Goal: Find specific page/section: Find specific page/section

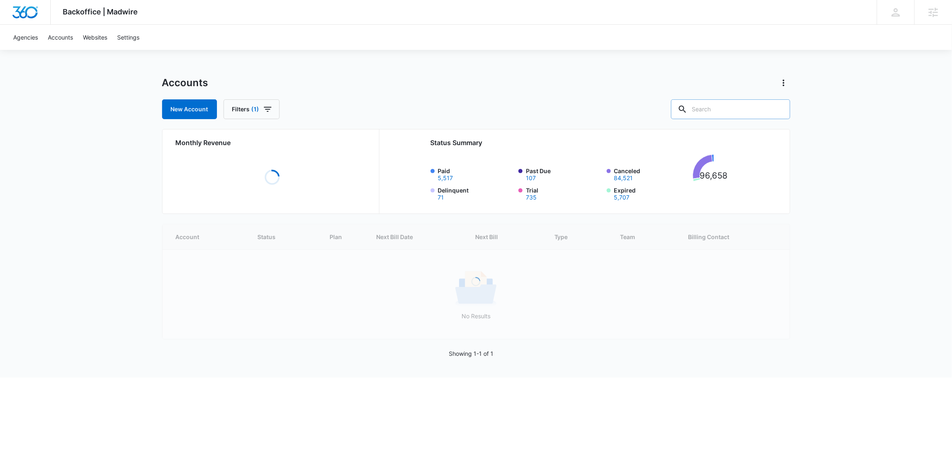
click at [751, 108] on input "text" at bounding box center [730, 109] width 119 height 20
paste input "M187126"
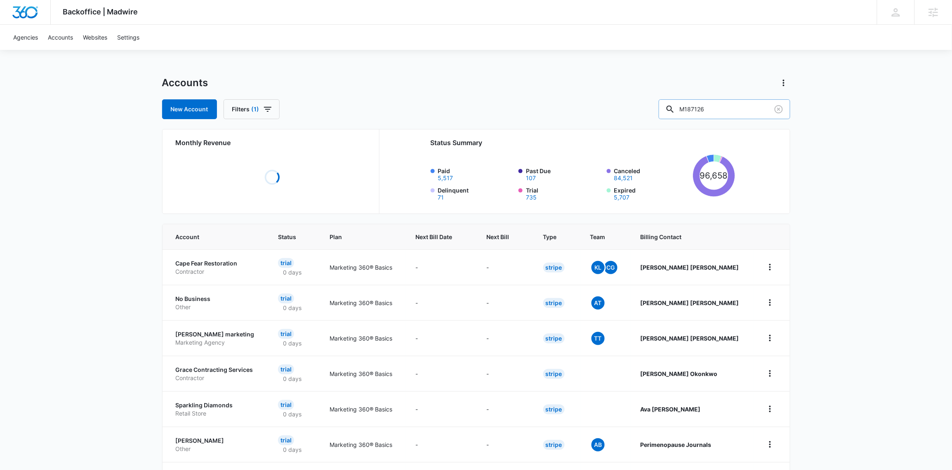
type input "M187126"
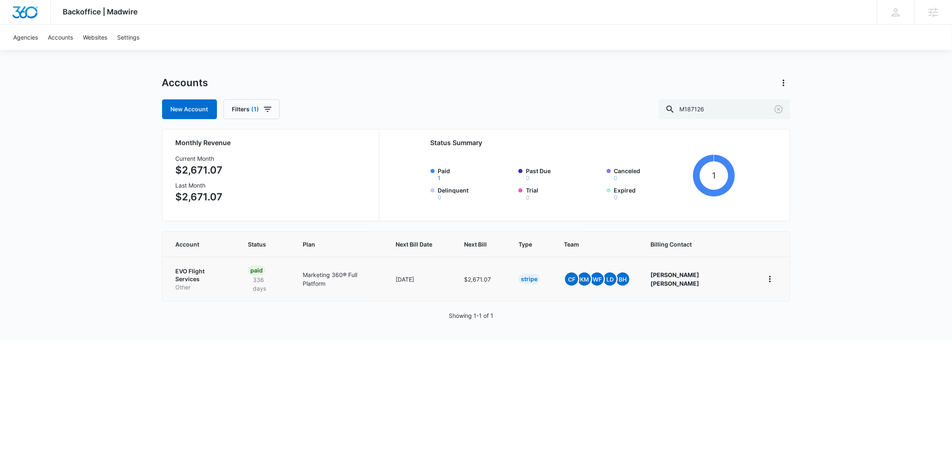
click at [191, 270] on p "EVO Flight Services" at bounding box center [202, 275] width 53 height 16
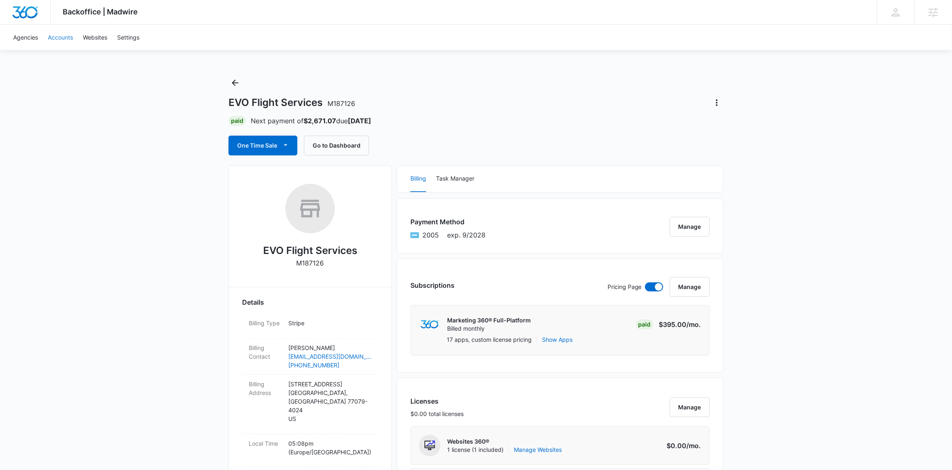
click at [67, 37] on link "Accounts" at bounding box center [60, 37] width 35 height 25
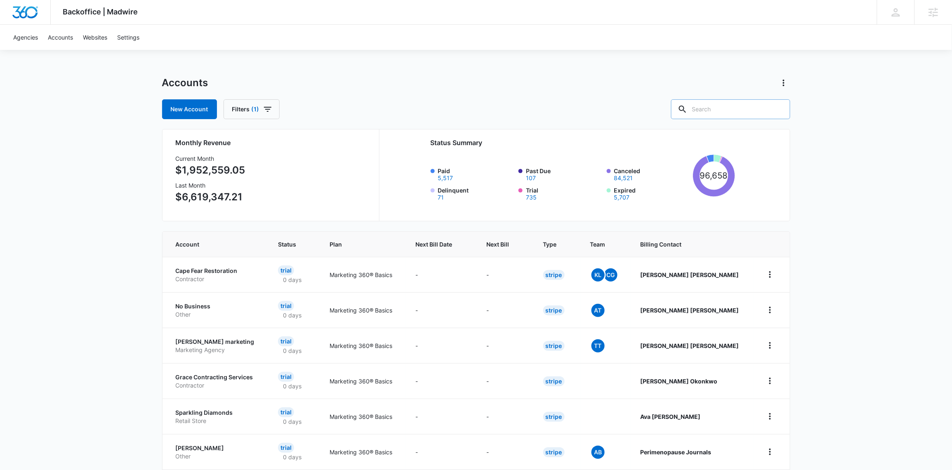
click at [721, 106] on input "text" at bounding box center [730, 109] width 119 height 20
paste input "M10689"
type input "M10689"
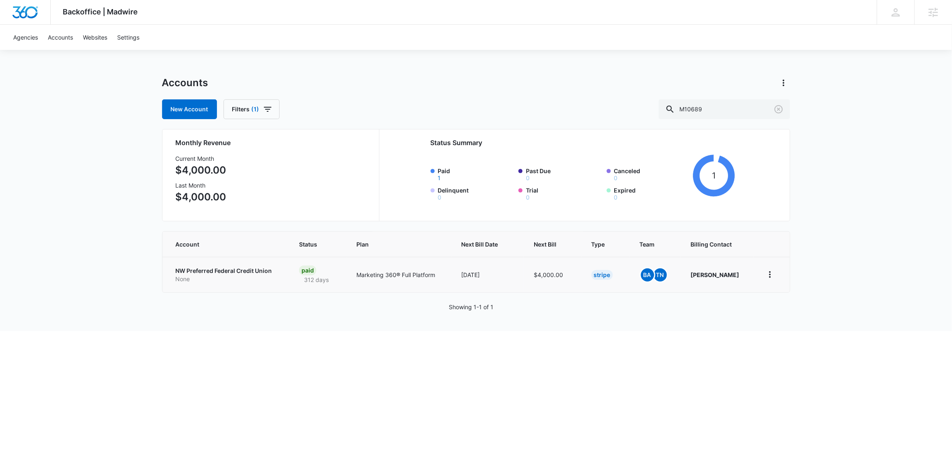
click at [213, 264] on td "NW Preferred Federal Credit Union None" at bounding box center [225, 274] width 127 height 35
click at [215, 271] on p "NW Preferred Federal Credit Union" at bounding box center [228, 271] width 104 height 8
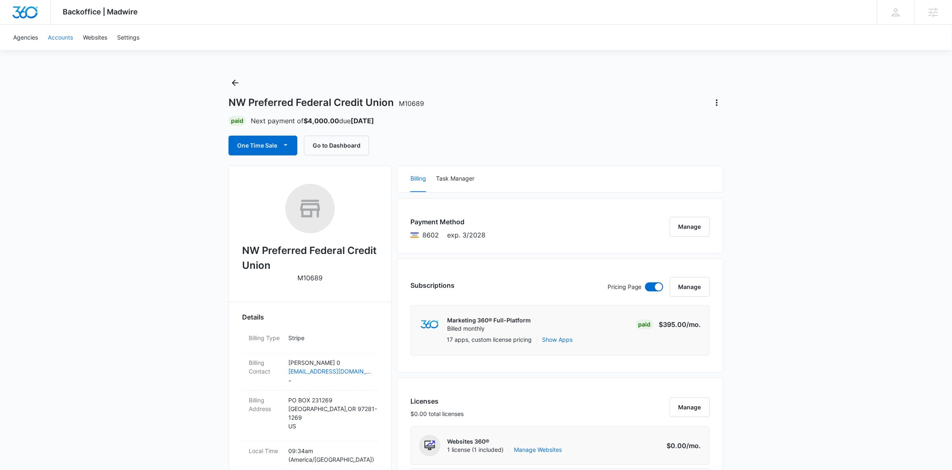
click at [60, 38] on link "Accounts" at bounding box center [60, 37] width 35 height 25
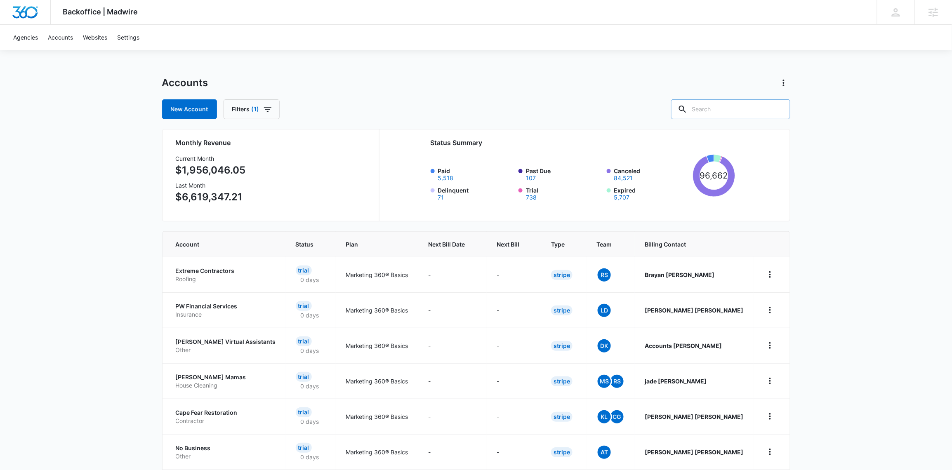
click at [720, 105] on input "text" at bounding box center [730, 109] width 119 height 20
paste input "M33096"
type input "M33096"
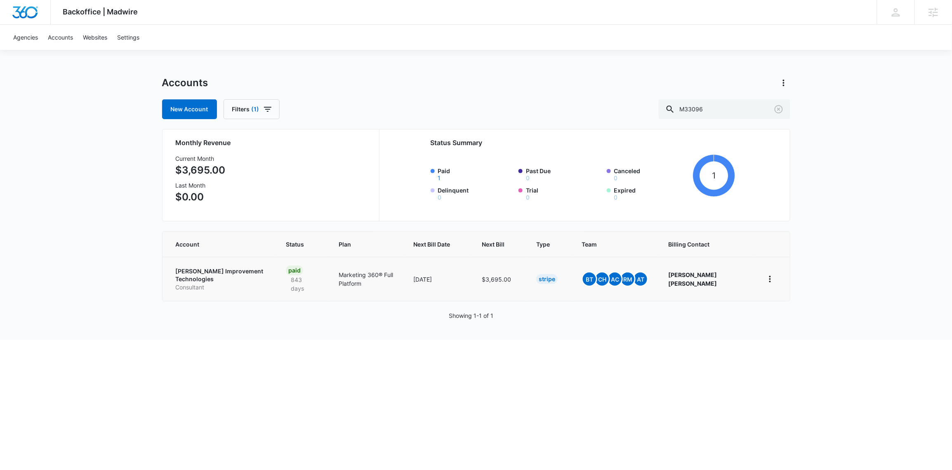
click at [215, 273] on p "[PERSON_NAME] Improvement Technologies" at bounding box center [221, 275] width 91 height 16
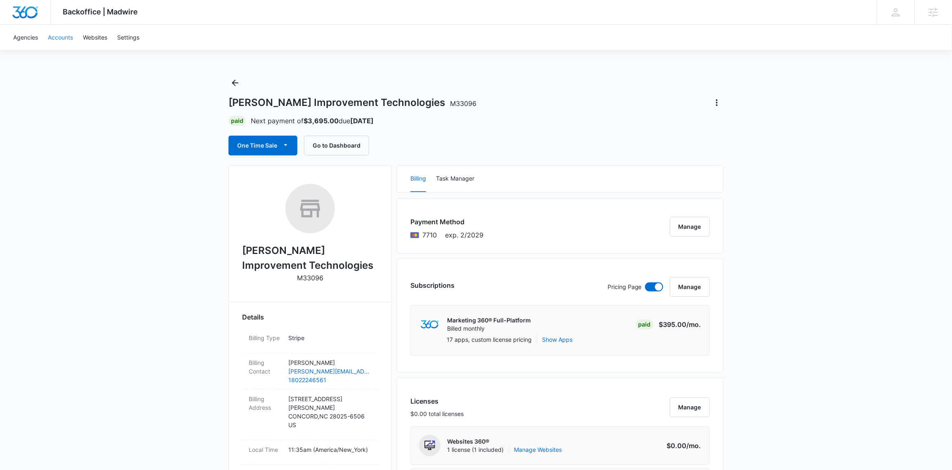
drag, startPoint x: 56, startPoint y: 38, endPoint x: 162, endPoint y: 60, distance: 108.7
click at [56, 38] on link "Accounts" at bounding box center [60, 37] width 35 height 25
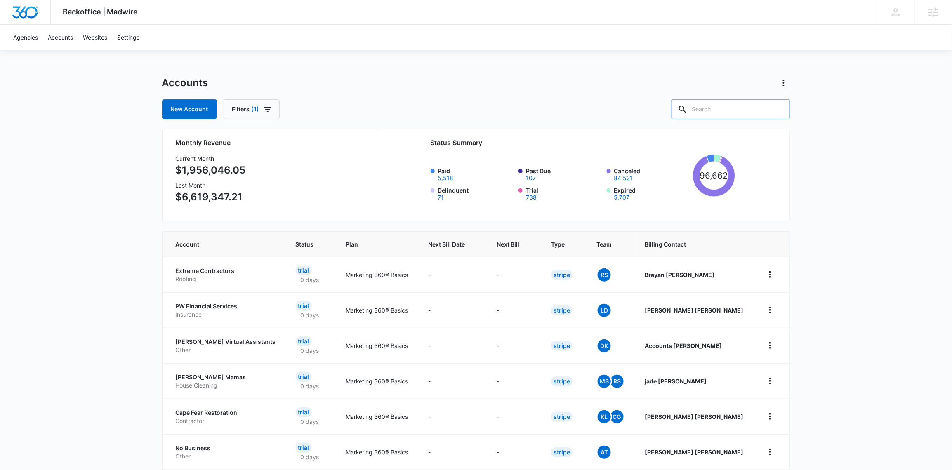
click at [746, 107] on input "text" at bounding box center [730, 109] width 119 height 20
paste input "M187126"
type input "M187126"
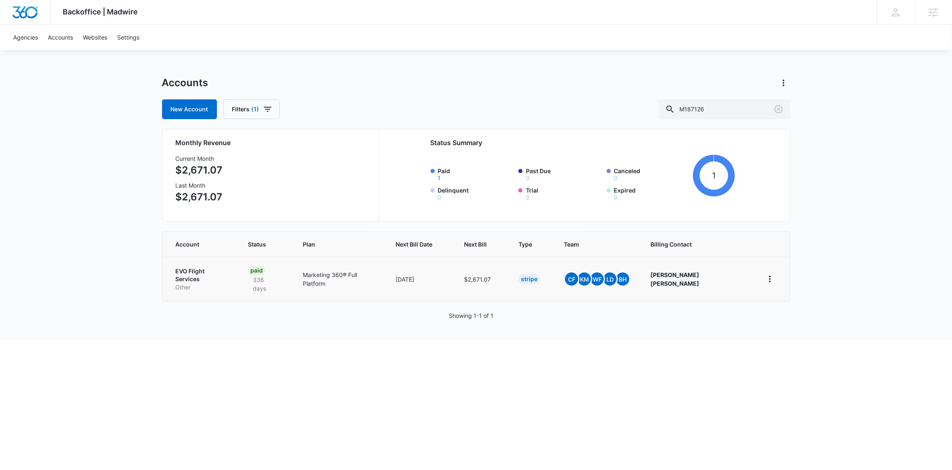
click at [224, 271] on p "EVO Flight Services" at bounding box center [202, 275] width 53 height 16
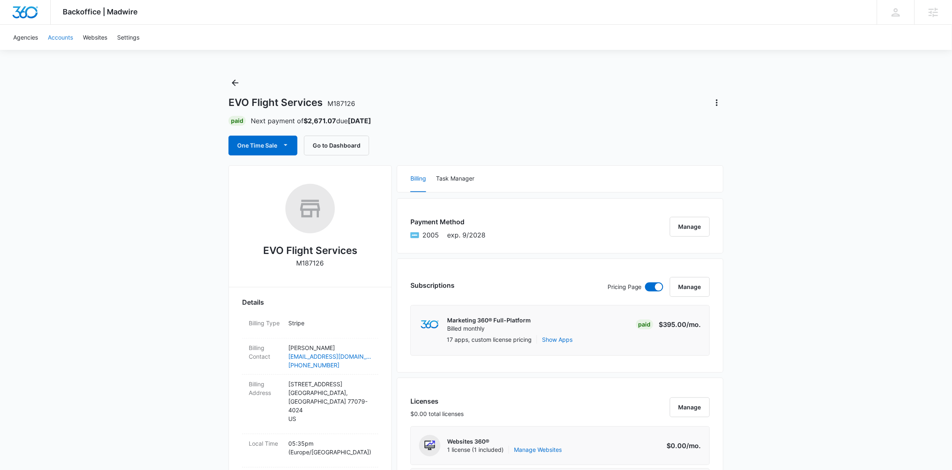
click at [68, 39] on link "Accounts" at bounding box center [60, 37] width 35 height 25
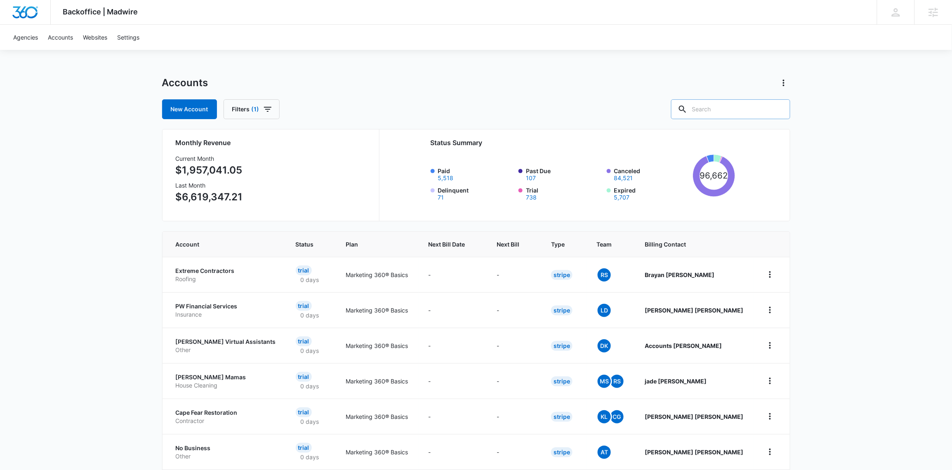
click at [742, 106] on input "text" at bounding box center [730, 109] width 119 height 20
paste input "M26385"
type input "M26385"
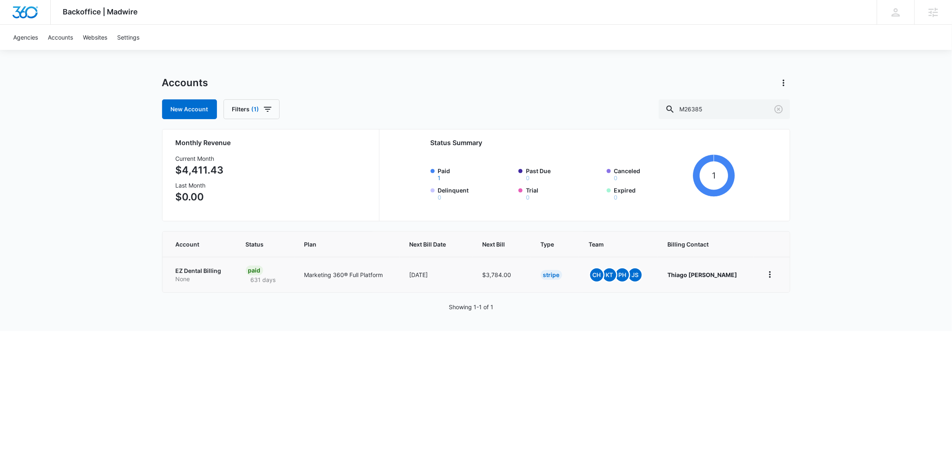
click at [195, 272] on p "EZ Dental Billing" at bounding box center [201, 271] width 50 height 8
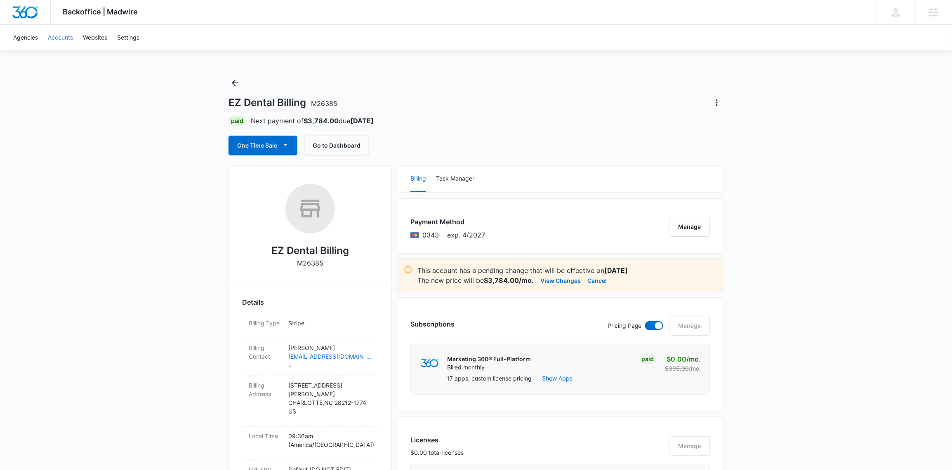
click at [68, 34] on link "Accounts" at bounding box center [60, 37] width 35 height 25
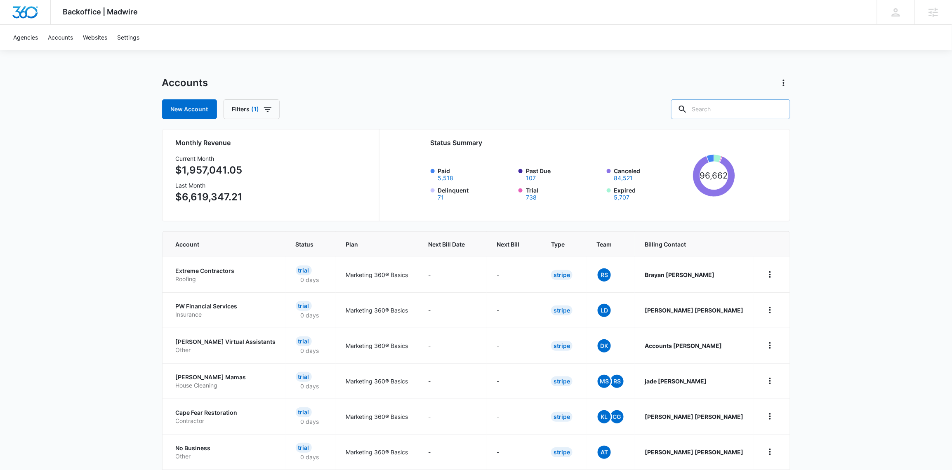
click at [763, 112] on input "text" at bounding box center [730, 109] width 119 height 20
paste input "M324471"
type input "M324471"
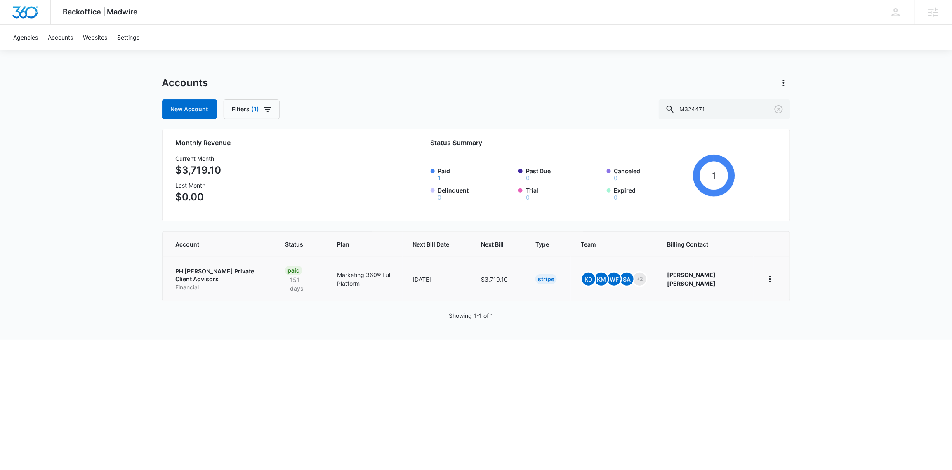
click at [194, 271] on p "PH [PERSON_NAME] Private Client Advisors" at bounding box center [220, 275] width 89 height 16
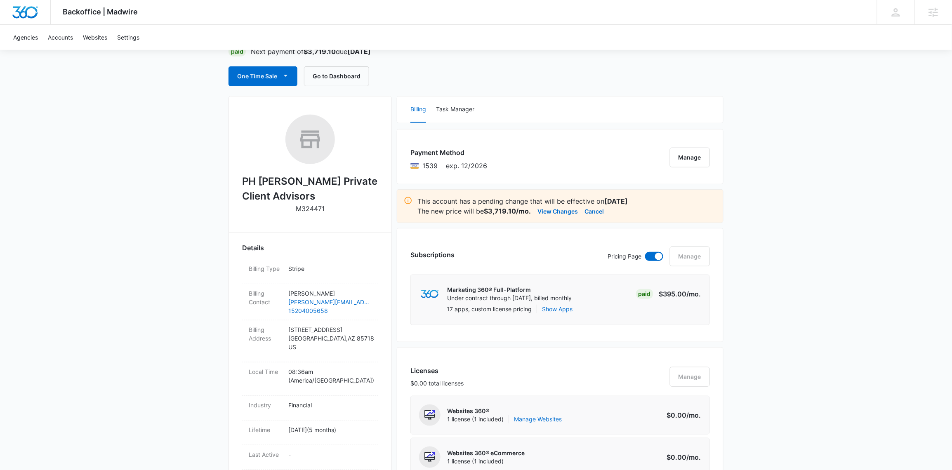
scroll to position [63, 0]
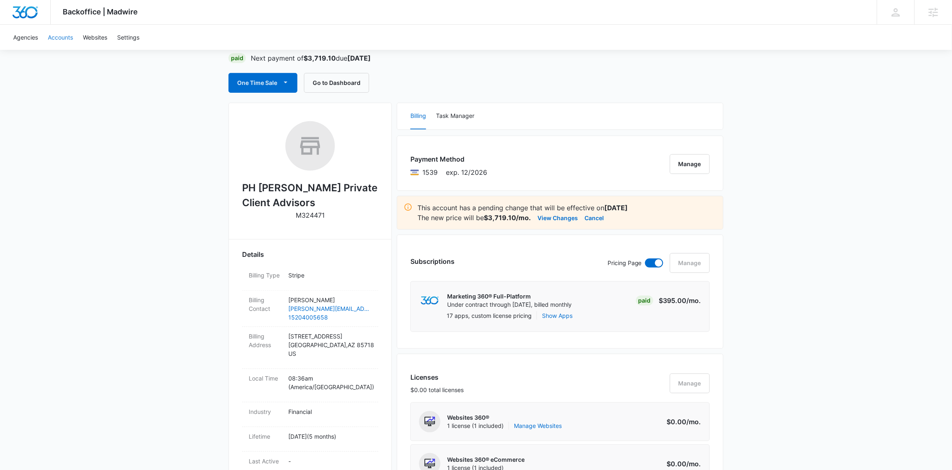
click at [59, 38] on link "Accounts" at bounding box center [60, 37] width 35 height 25
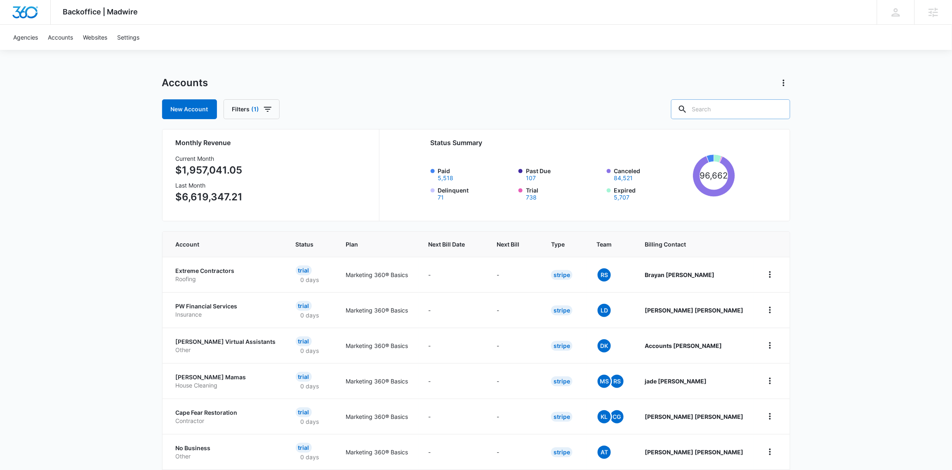
click at [739, 108] on input "text" at bounding box center [730, 109] width 119 height 20
paste input "M320010"
type input "M320010"
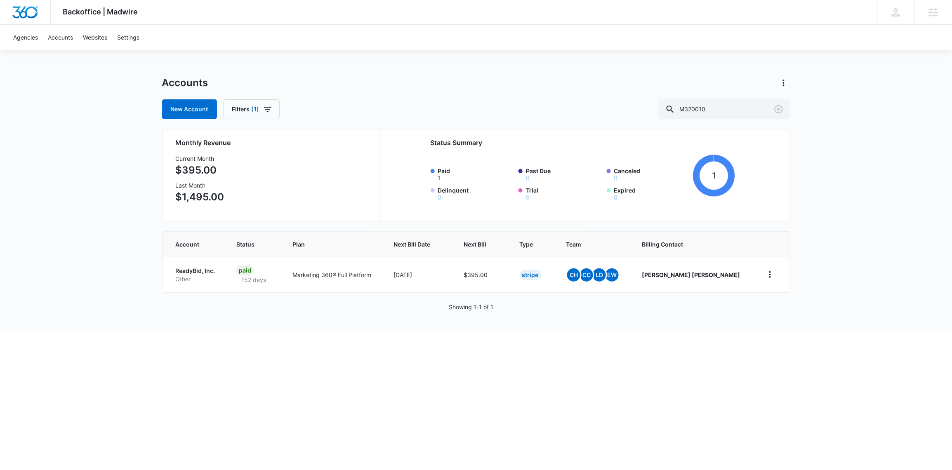
click at [200, 270] on p "ReadyBid, Inc." at bounding box center [196, 271] width 41 height 8
